Goal: Task Accomplishment & Management: Manage account settings

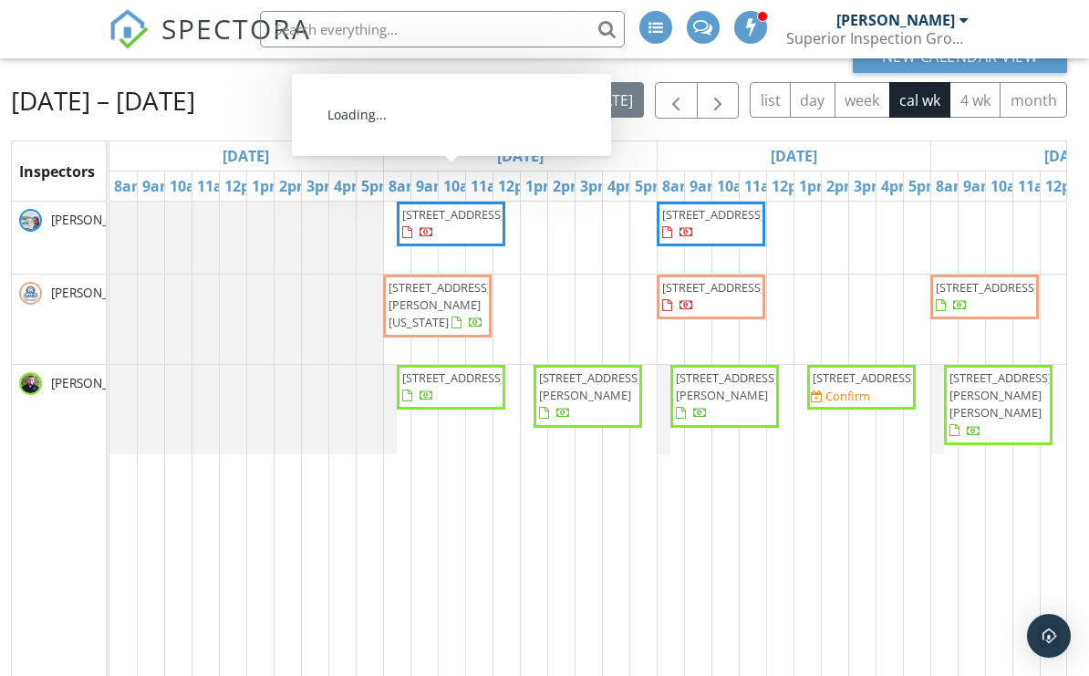
click at [475, 223] on span "876 Forest Hills Dr, Cookeville 38501" at bounding box center [453, 214] width 102 height 16
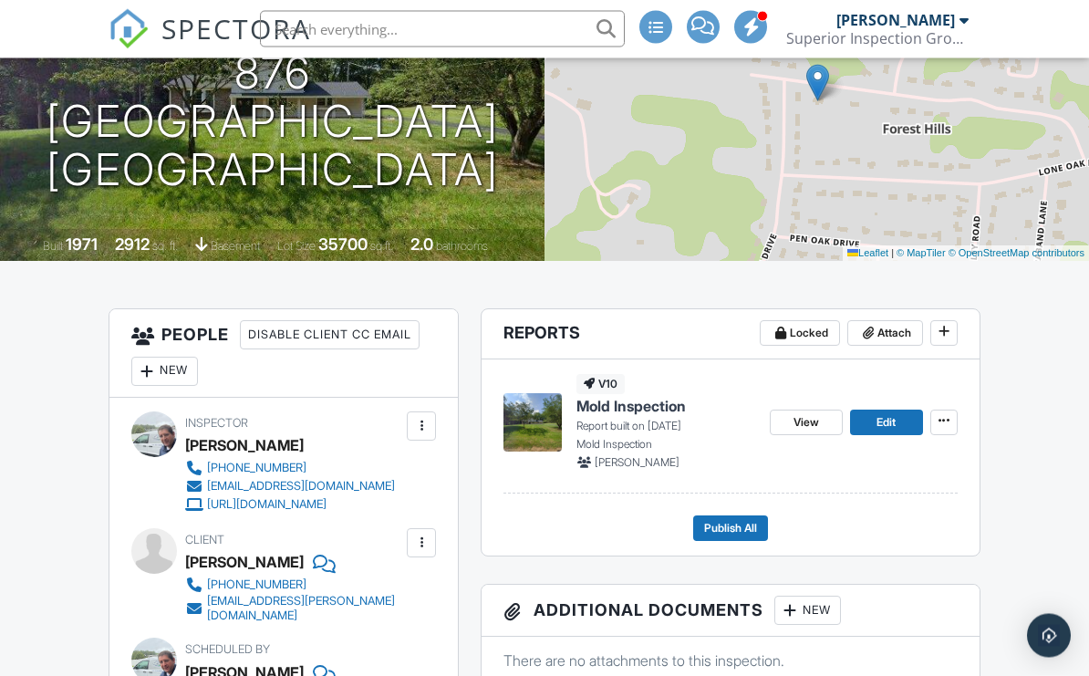
scroll to position [284, 0]
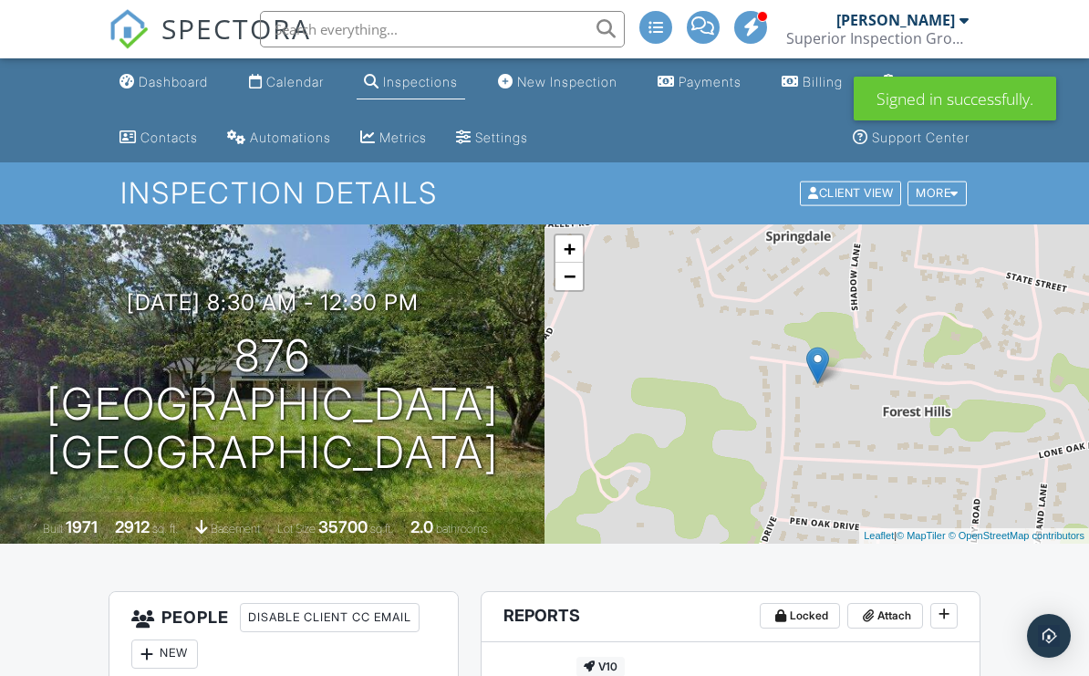
click at [297, 85] on div "Calendar" at bounding box center [294, 82] width 57 height 16
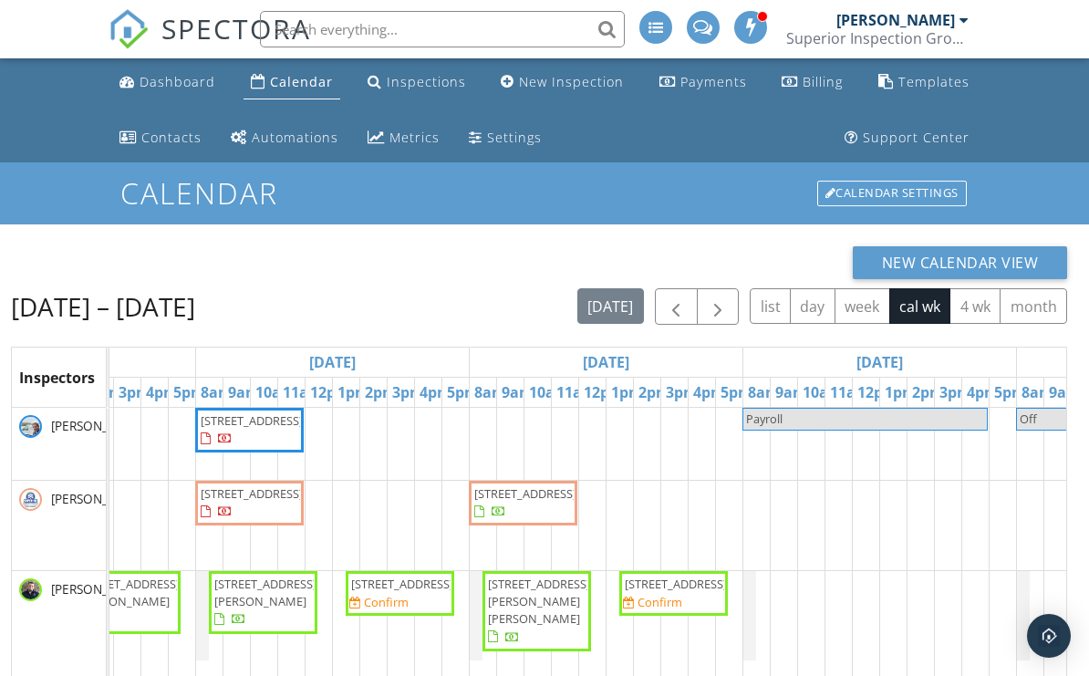
click at [453, 92] on link "Inspections" at bounding box center [416, 83] width 113 height 34
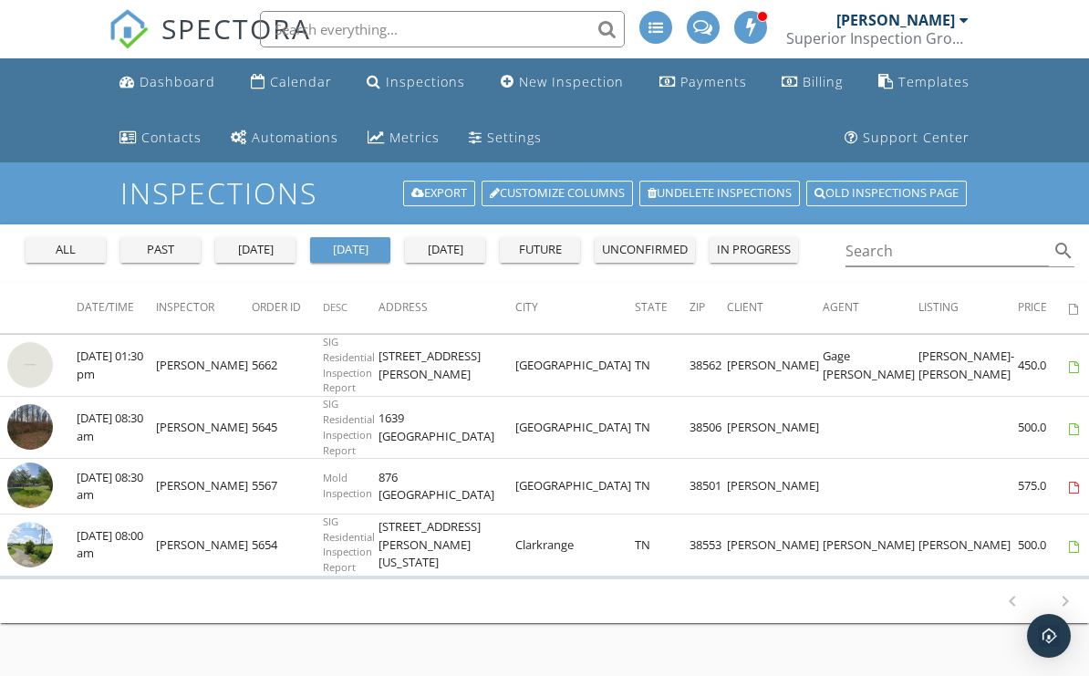
click at [103, 255] on button "all" at bounding box center [66, 250] width 80 height 26
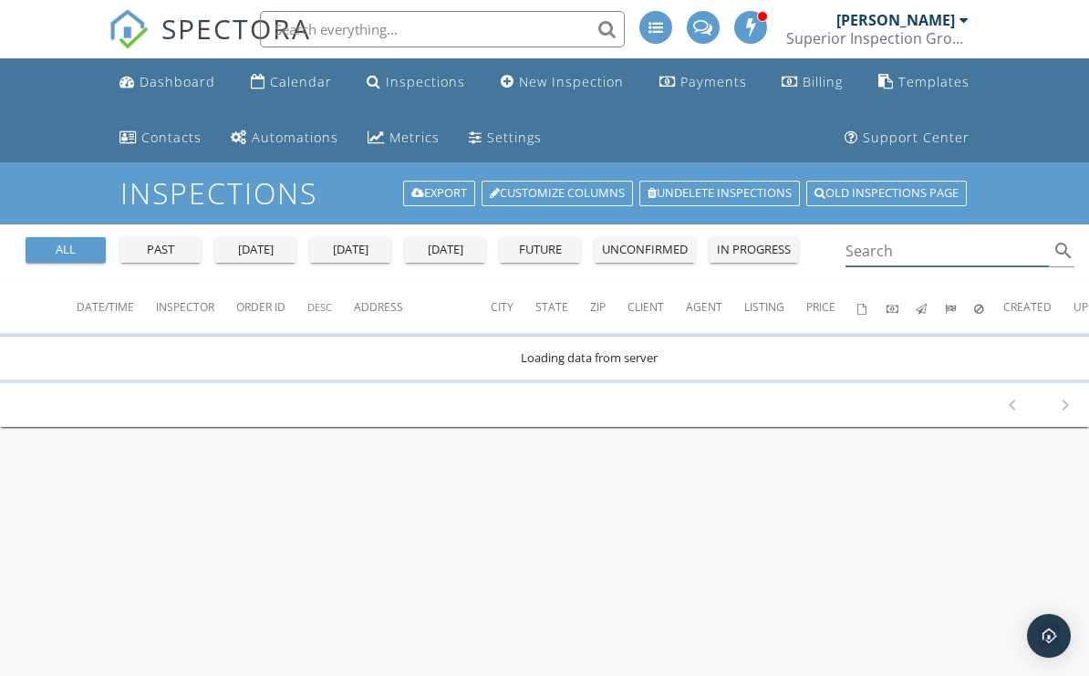
click at [910, 258] on input "Search" at bounding box center [947, 251] width 203 height 30
click at [968, 254] on input "[PERSON_NAME] stab" at bounding box center [947, 251] width 203 height 30
type input "[PERSON_NAME] sta"
click at [308, 88] on div "Calendar" at bounding box center [301, 81] width 62 height 17
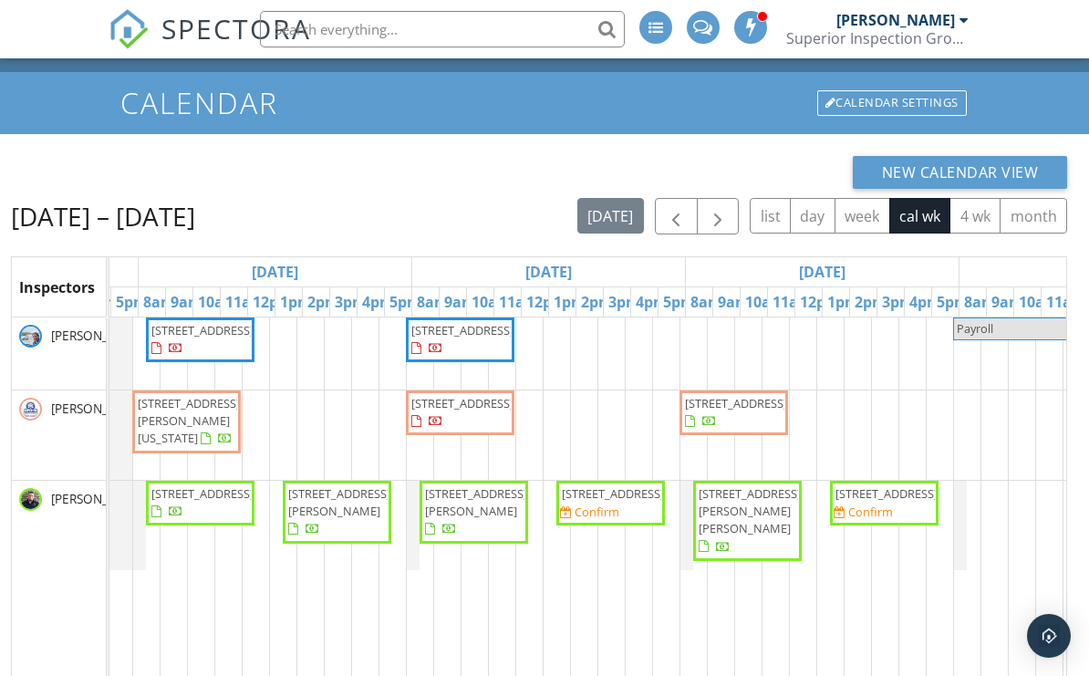
scroll to position [0, 280]
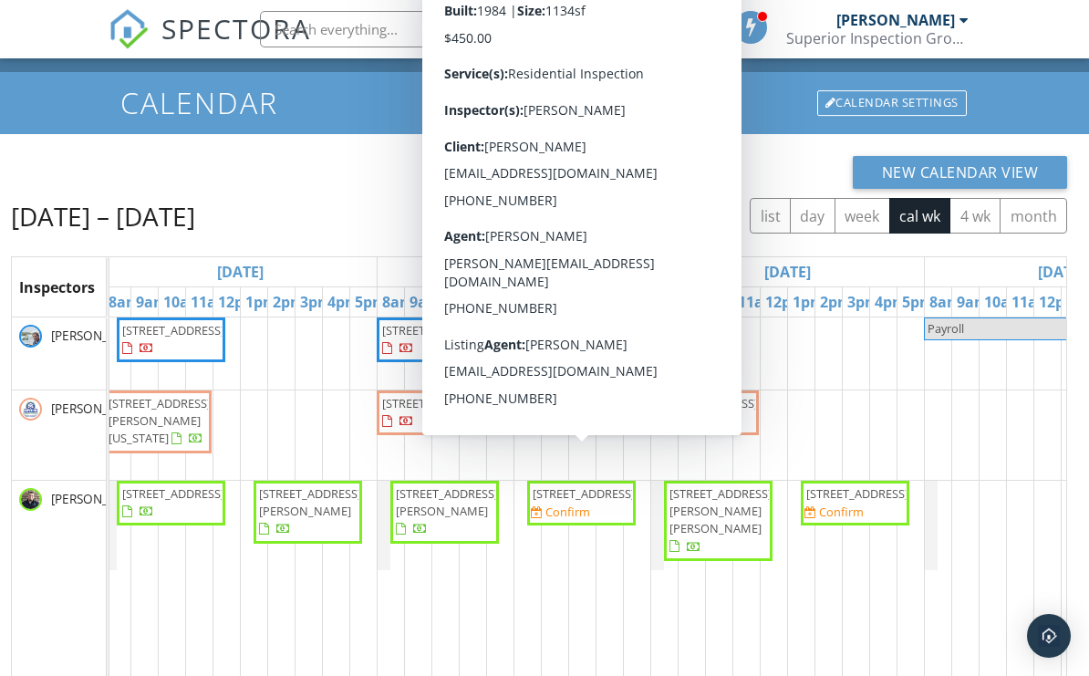
click at [488, 599] on td at bounding box center [499, 596] width 27 height 556
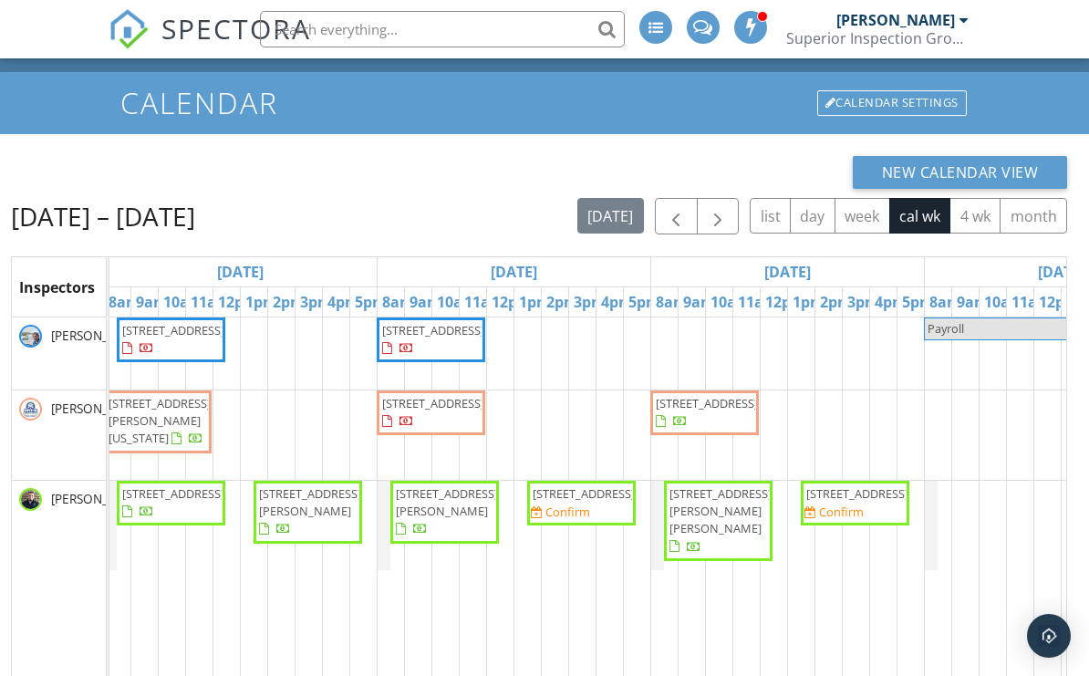
click at [529, 621] on td at bounding box center [527, 596] width 27 height 556
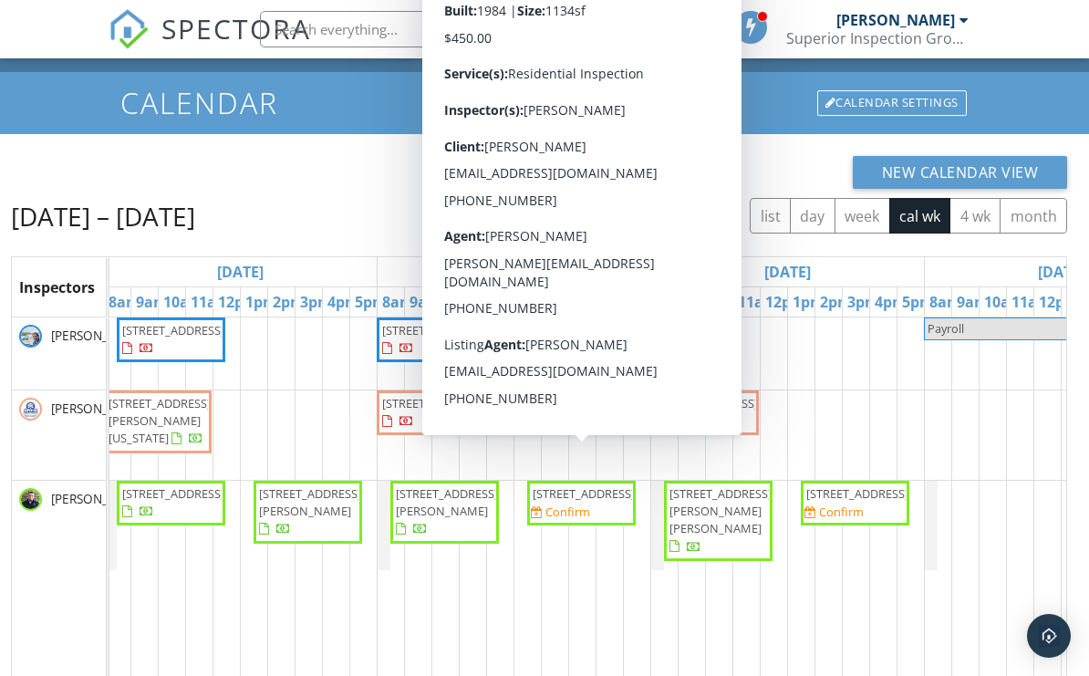
click at [600, 503] on span "[STREET_ADDRESS]" at bounding box center [581, 493] width 101 height 17
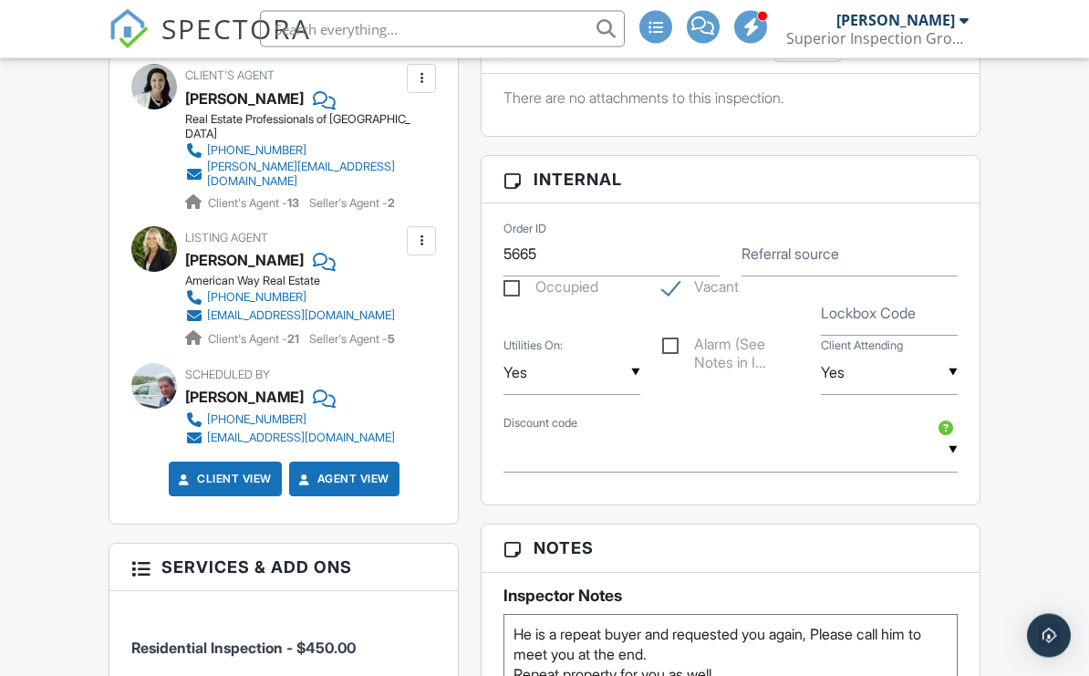
scroll to position [1043, 0]
click at [897, 322] on input "Lockbox Code" at bounding box center [889, 313] width 137 height 45
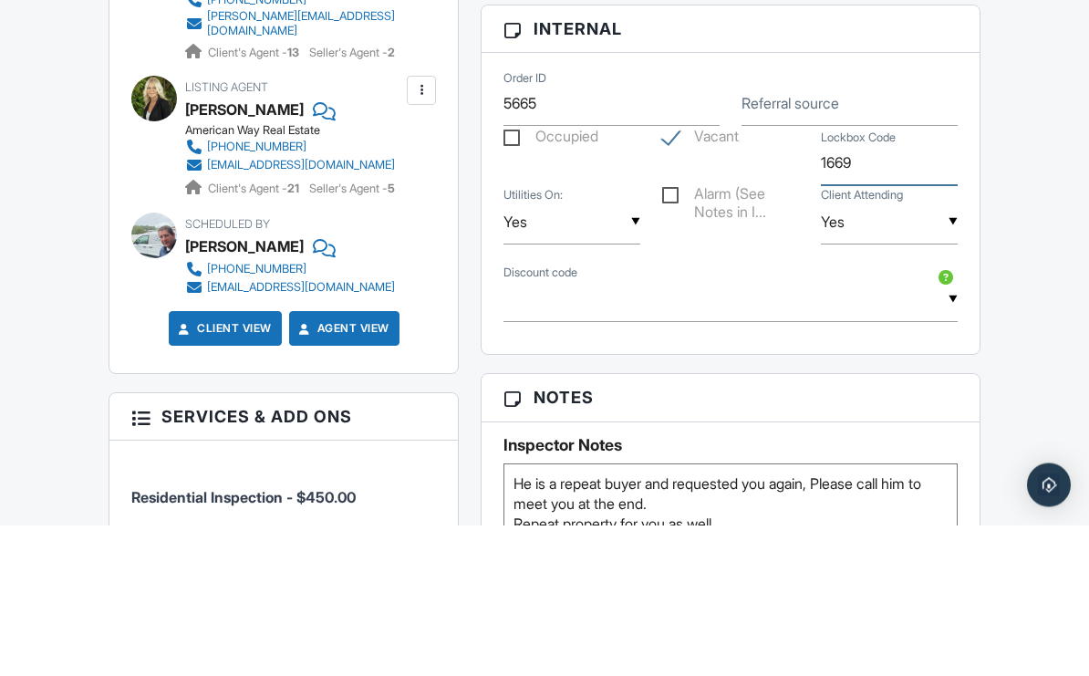
type input "1669"
click at [1038, 266] on div "Dashboard Calendar Inspections New Inspection Payments Billing Templates Contac…" at bounding box center [544, 431] width 1089 height 2831
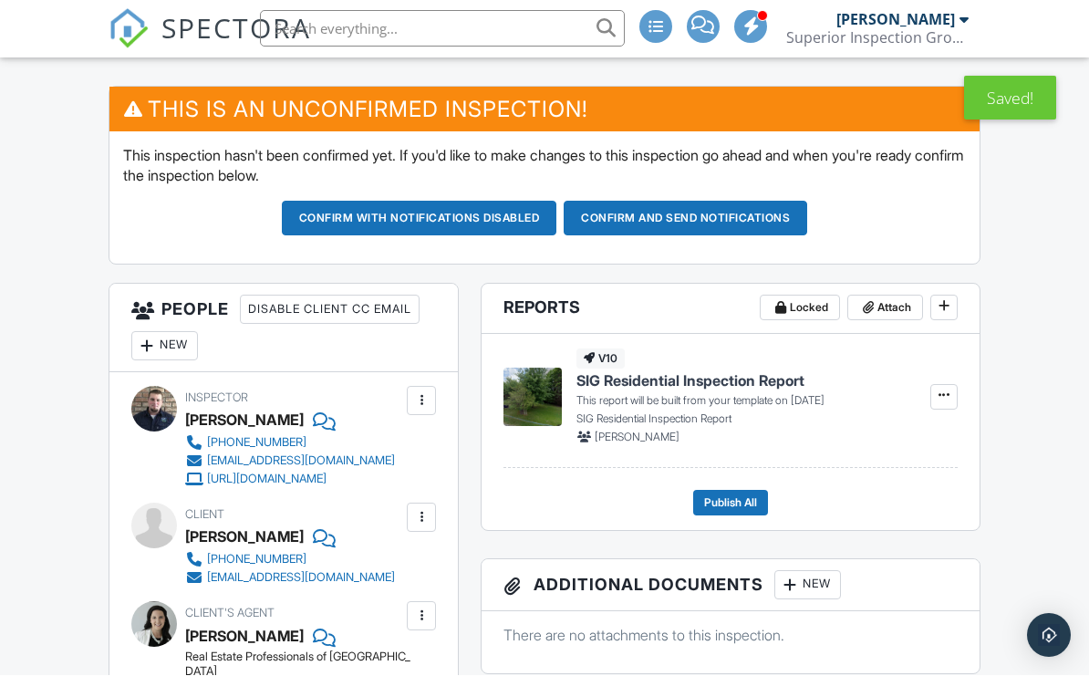
click at [767, 224] on button "Confirm and send notifications" at bounding box center [686, 219] width 244 height 35
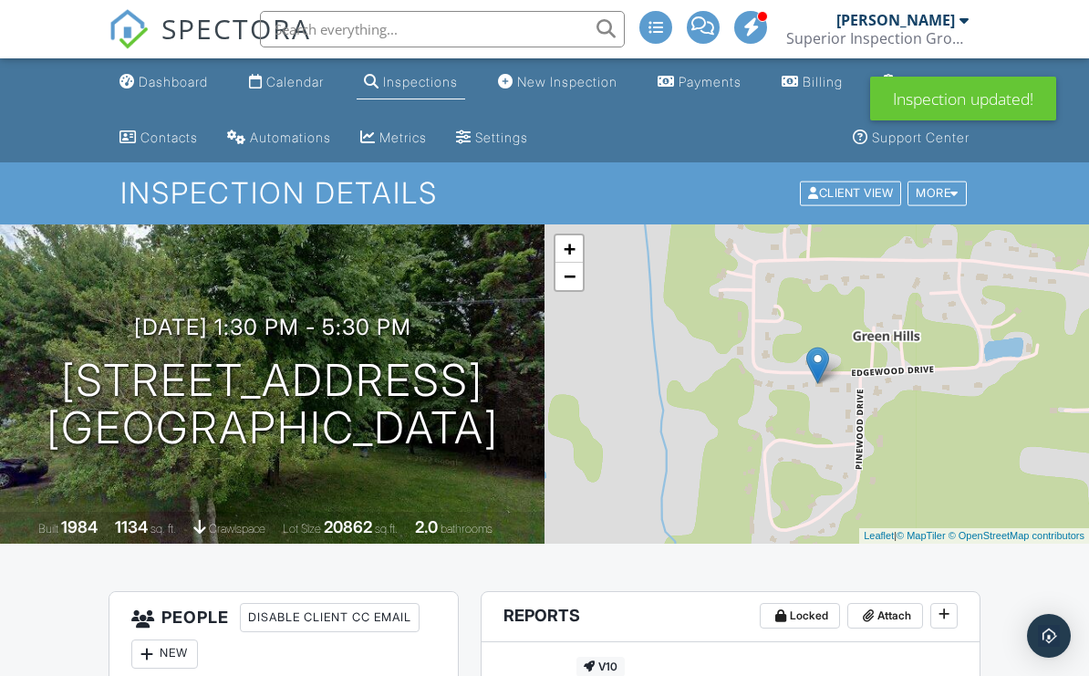
click at [324, 81] on div "Calendar" at bounding box center [294, 82] width 57 height 16
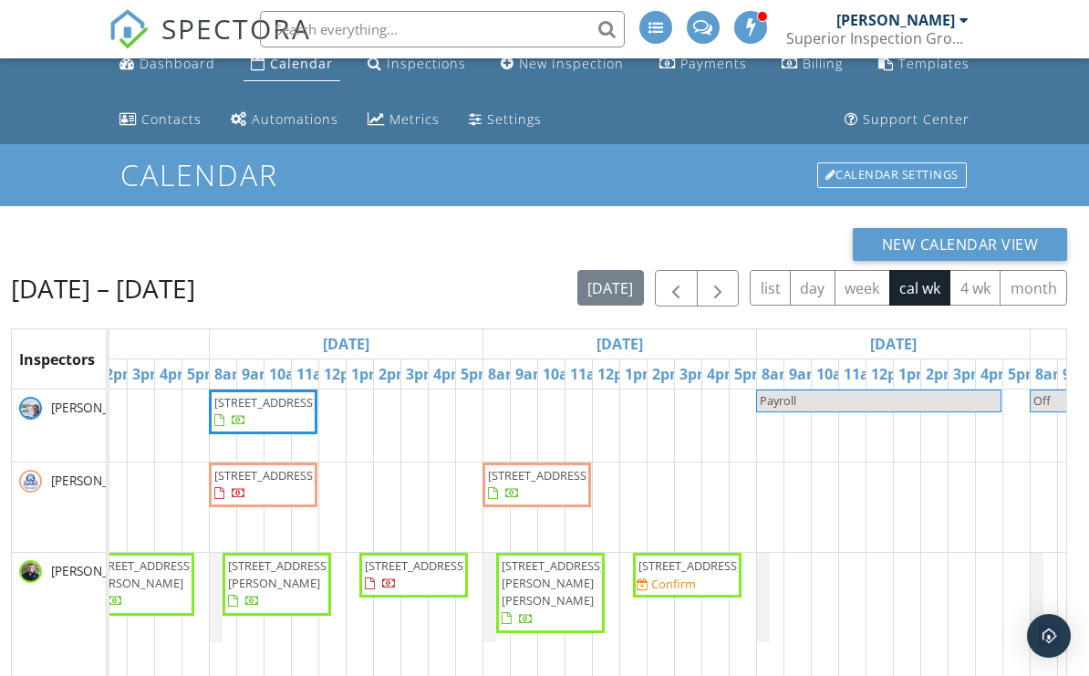
scroll to position [0, 463]
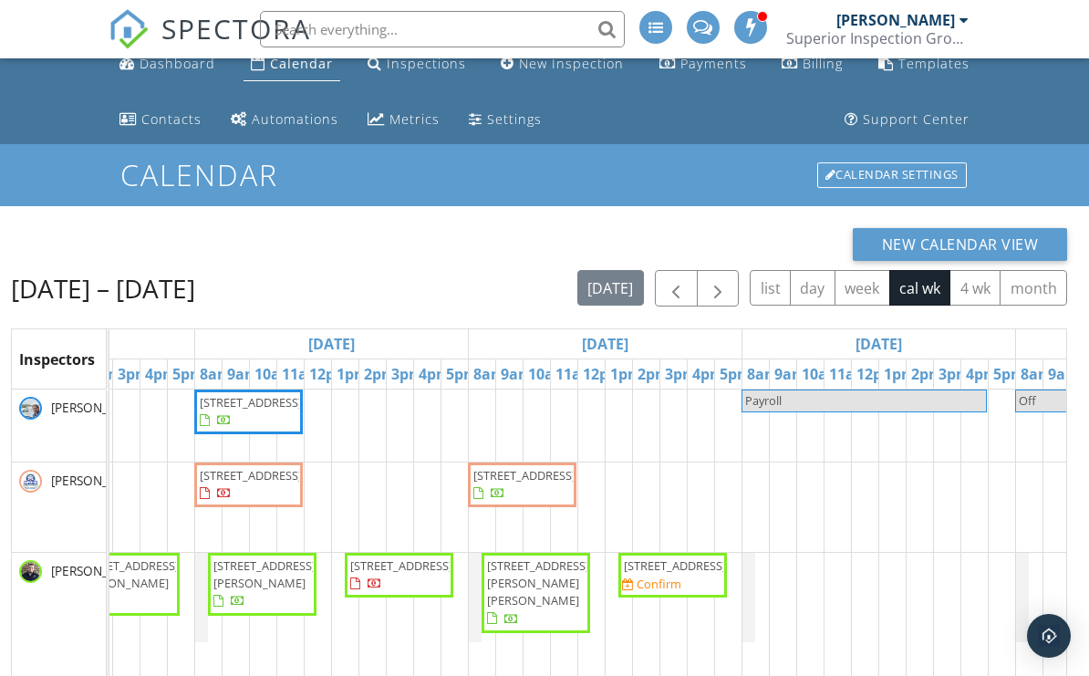
click at [778, 599] on td at bounding box center [782, 668] width 27 height 556
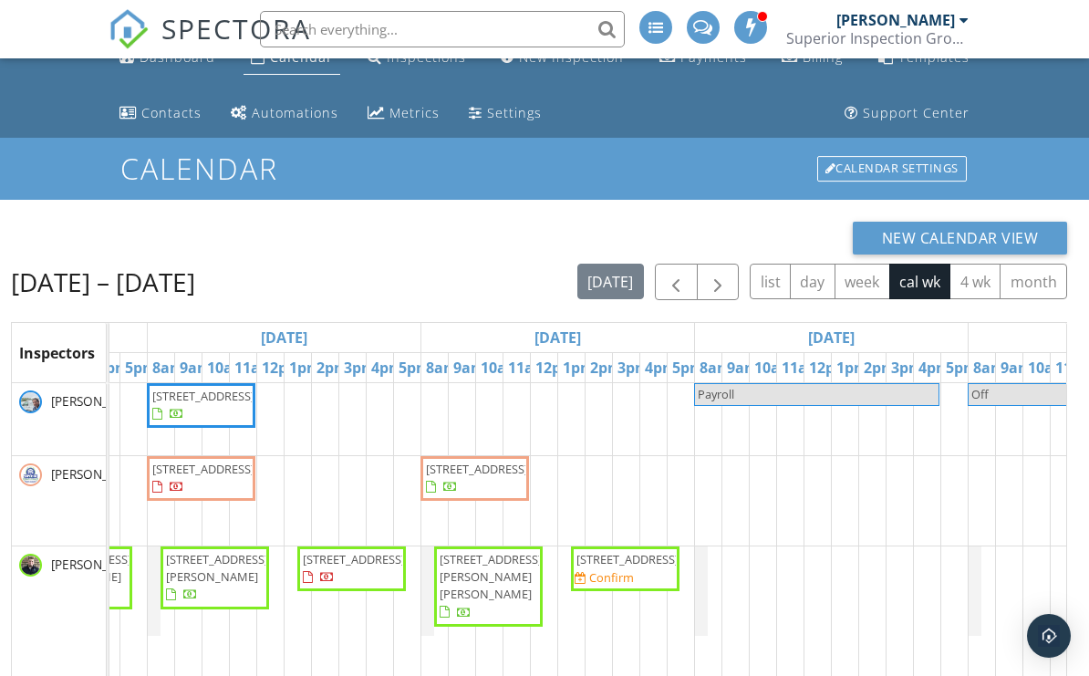
scroll to position [0, 0]
